Goal: Task Accomplishment & Management: Use online tool/utility

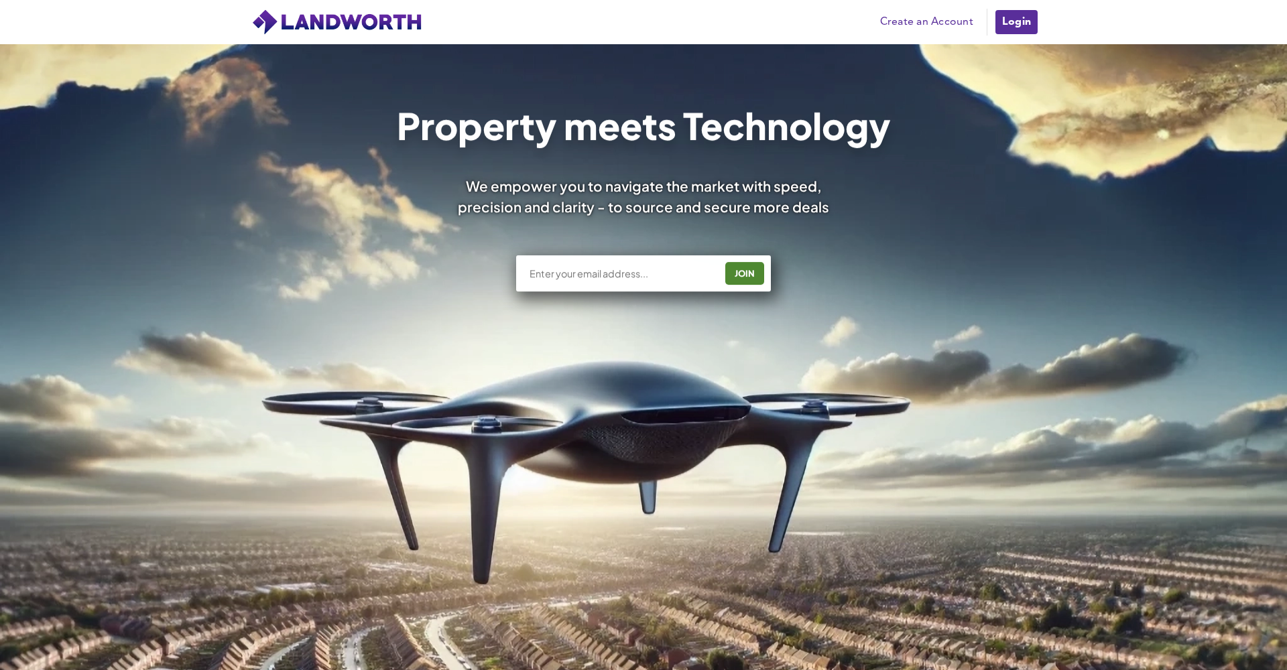
click at [660, 265] on div "JOIN" at bounding box center [643, 273] width 255 height 36
click at [607, 271] on input "text" at bounding box center [621, 273] width 187 height 13
type input "[STREET_ADDRESS]"
drag, startPoint x: 688, startPoint y: 281, endPoint x: 537, endPoint y: 274, distance: 151.0
click at [536, 275] on div "[STREET_ADDRESS] JOIN" at bounding box center [643, 273] width 255 height 36
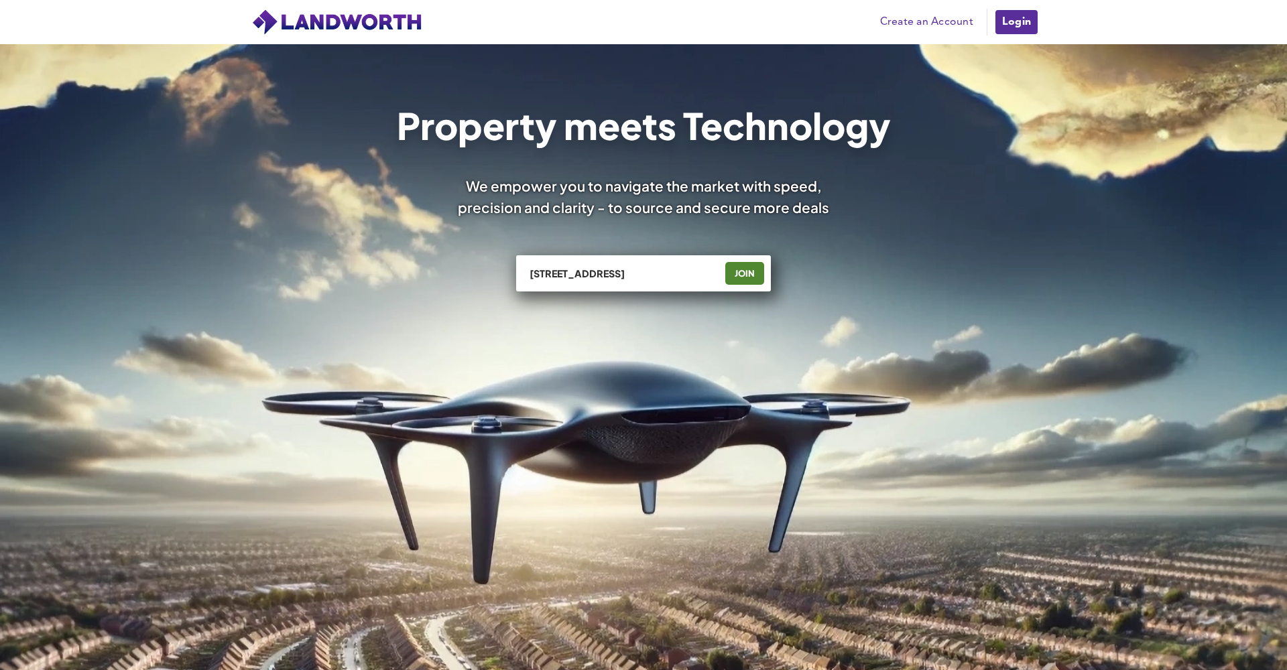
click at [1023, 28] on link "Login" at bounding box center [1016, 22] width 45 height 27
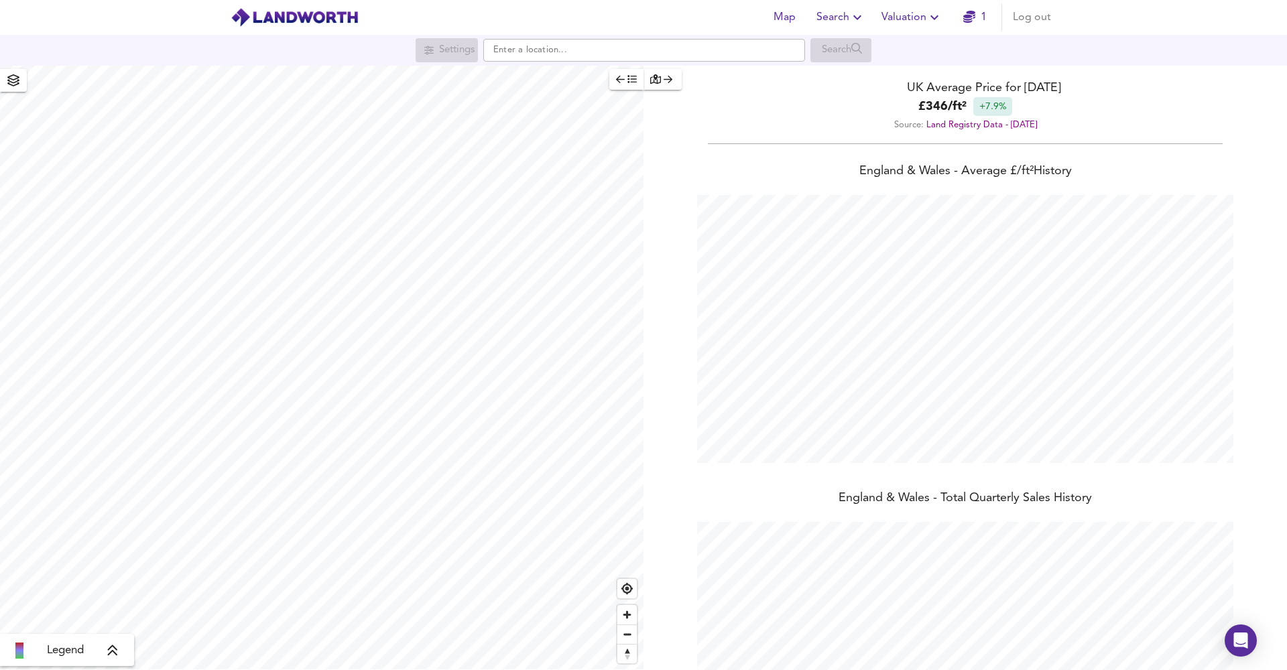
scroll to position [670, 1287]
click at [612, 55] on input "text" at bounding box center [644, 50] width 322 height 23
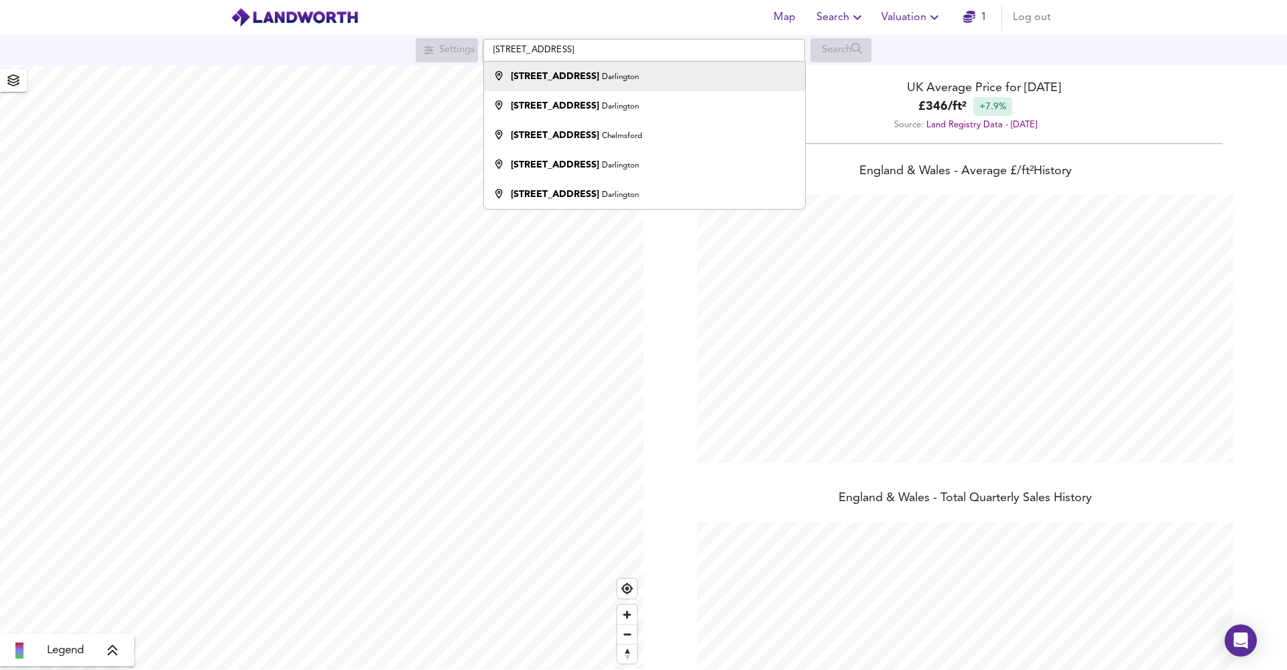
click at [624, 74] on small "Darlington" at bounding box center [620, 77] width 37 height 8
type input "[STREET_ADDRESS]"
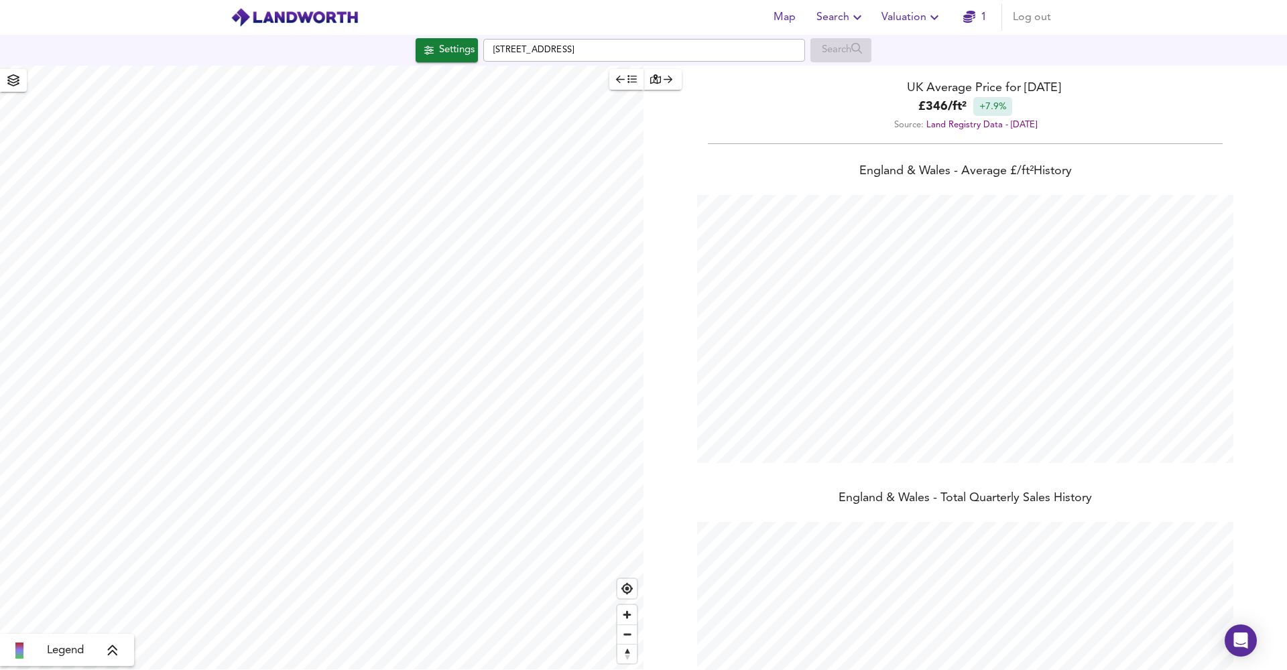
checkbox input "false"
checkbox input "true"
